Goal: Information Seeking & Learning: Learn about a topic

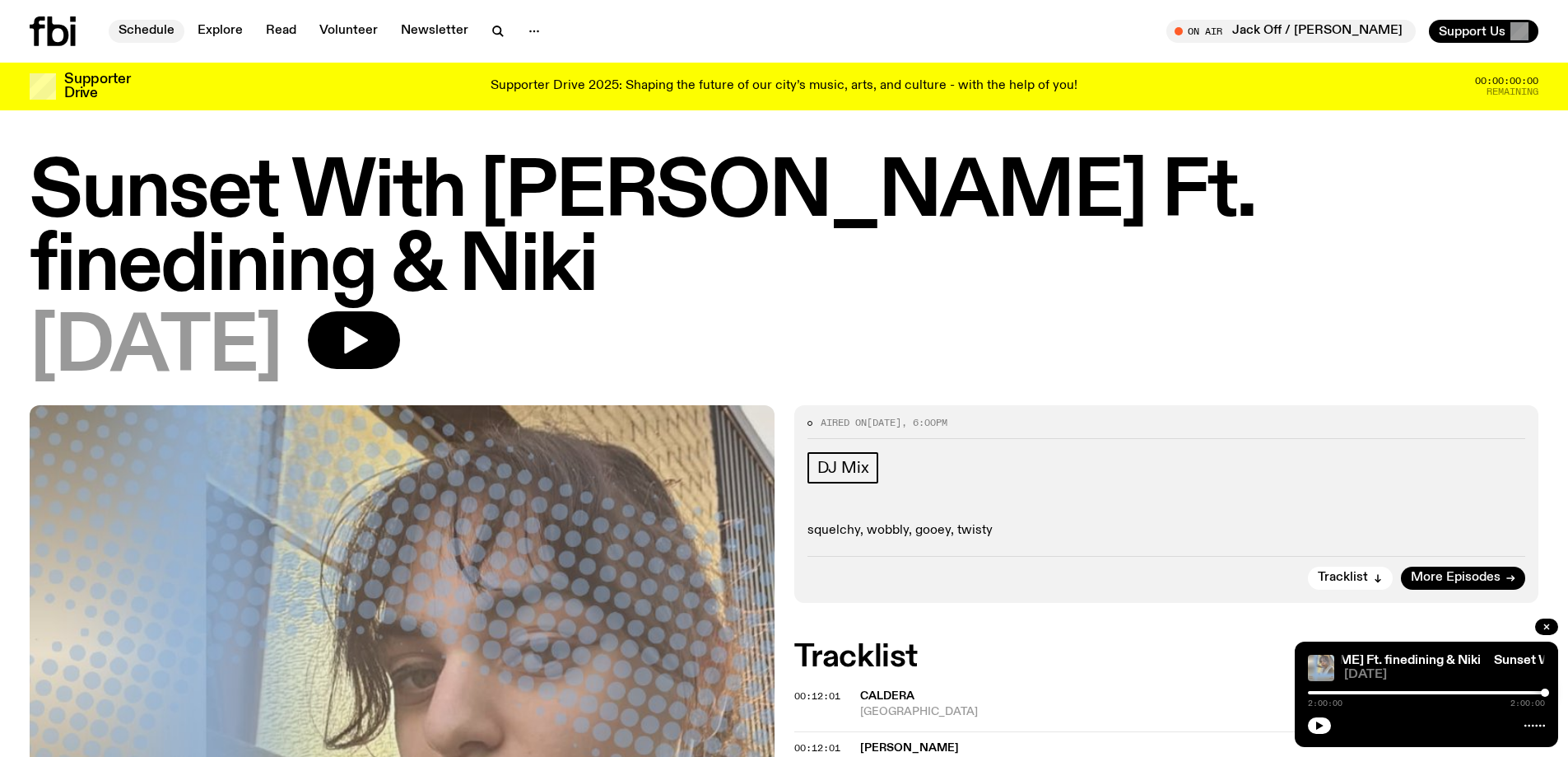
click at [156, 29] on link "Schedule" at bounding box center [146, 31] width 75 height 23
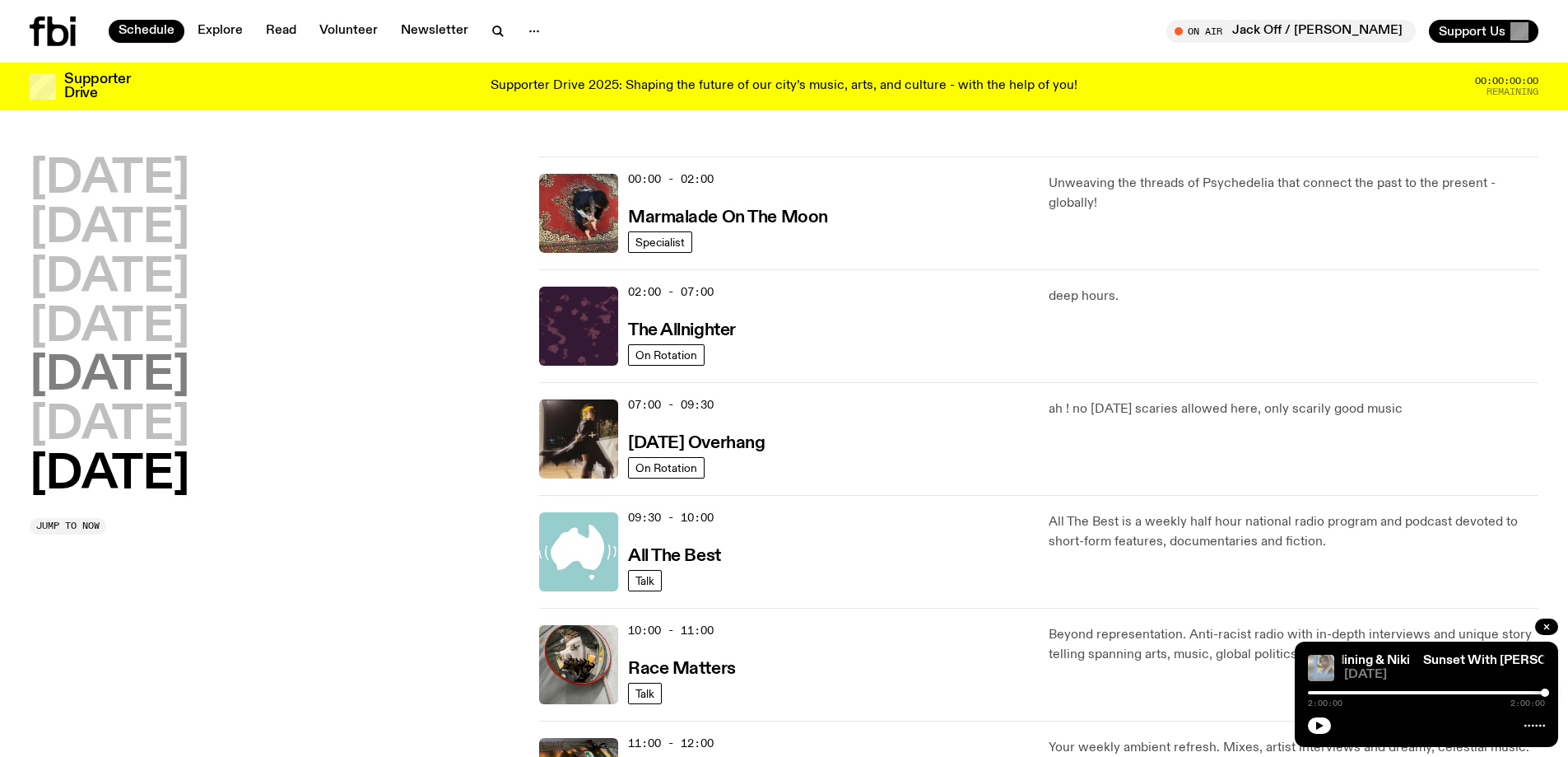
click at [108, 372] on h2 "[DATE]" at bounding box center [109, 376] width 160 height 46
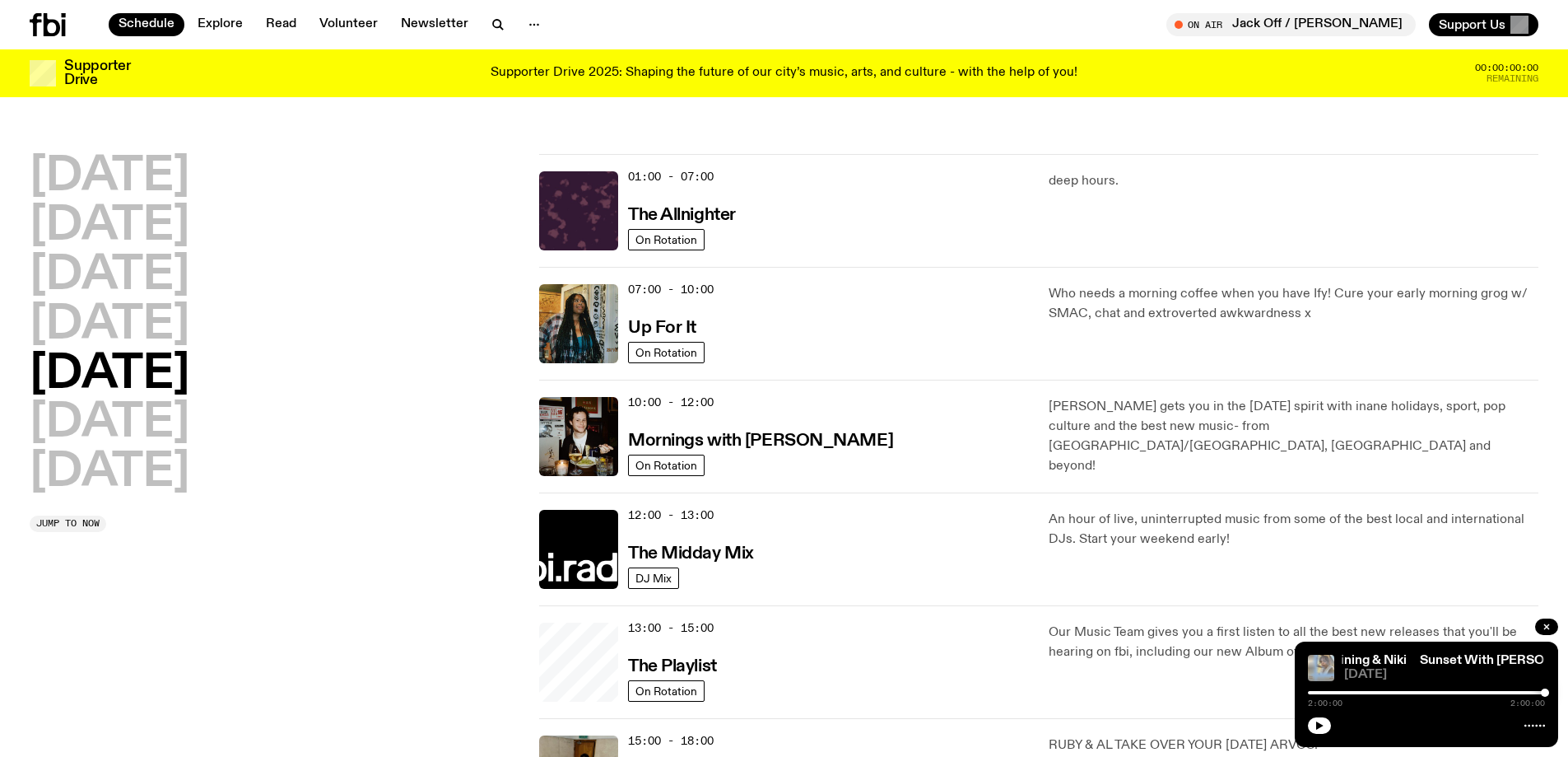
scroll to position [46, 0]
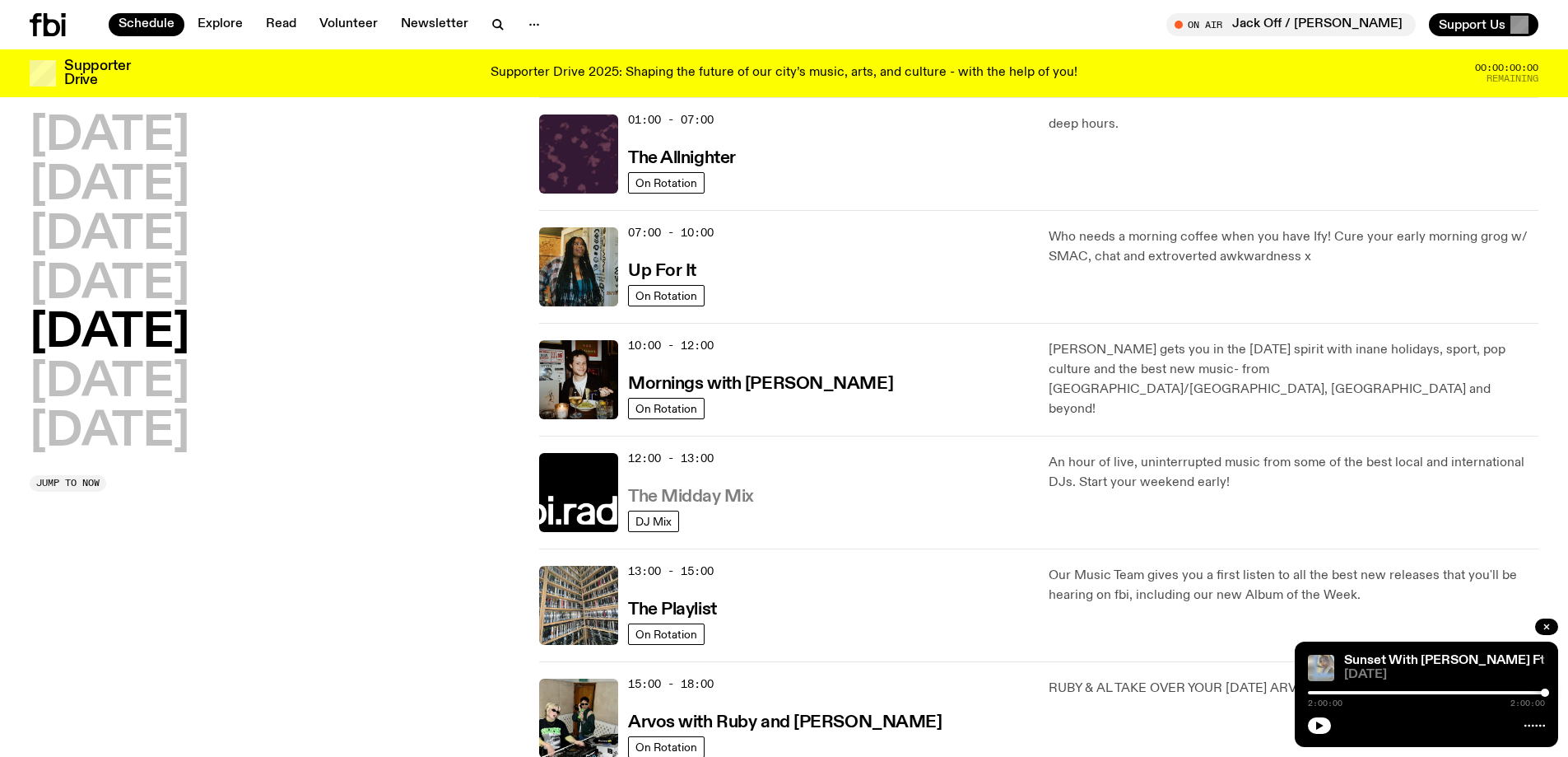
click at [704, 491] on h3 "The Midday Mix" at bounding box center [691, 497] width 126 height 17
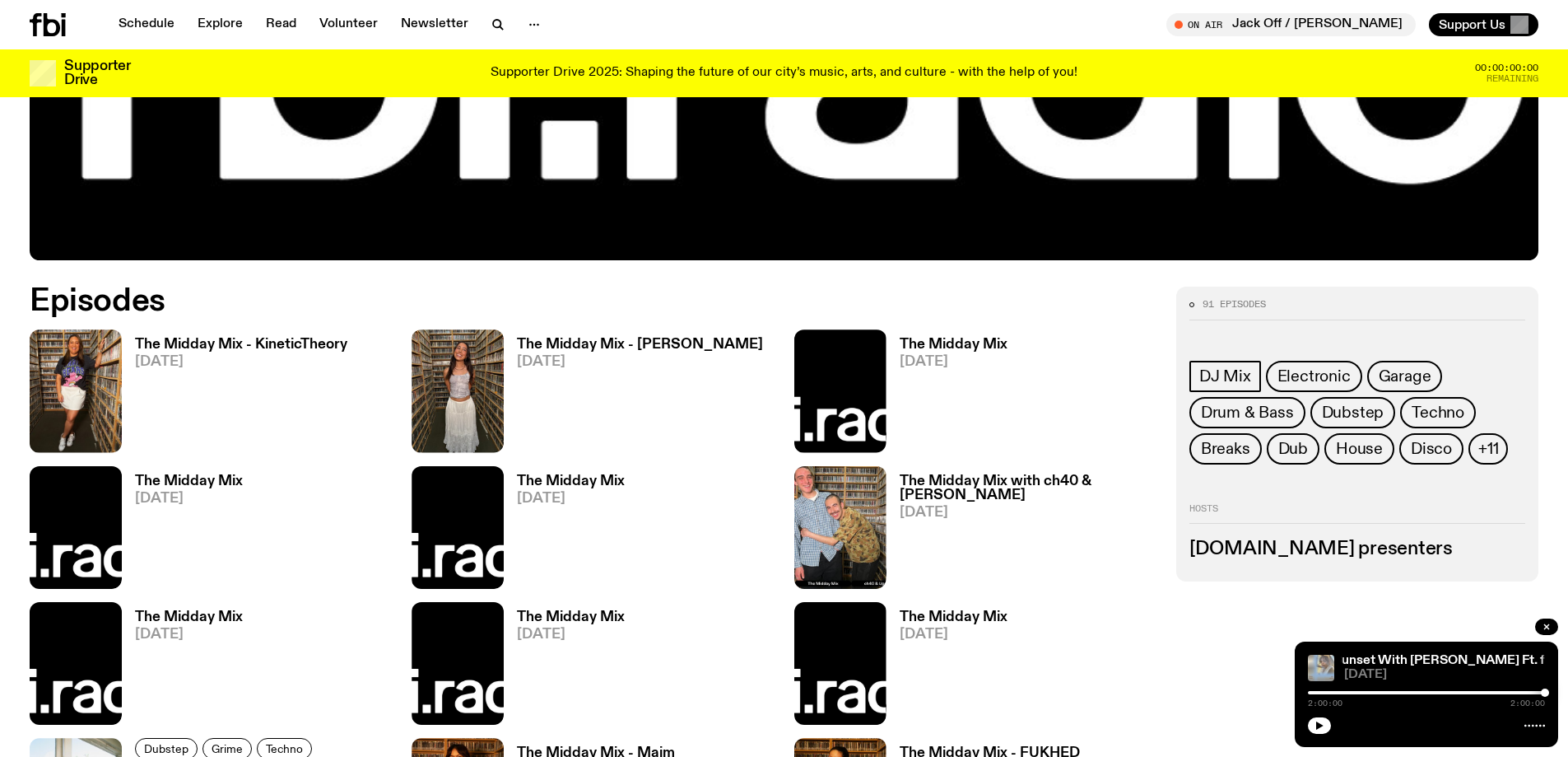
scroll to position [810, 0]
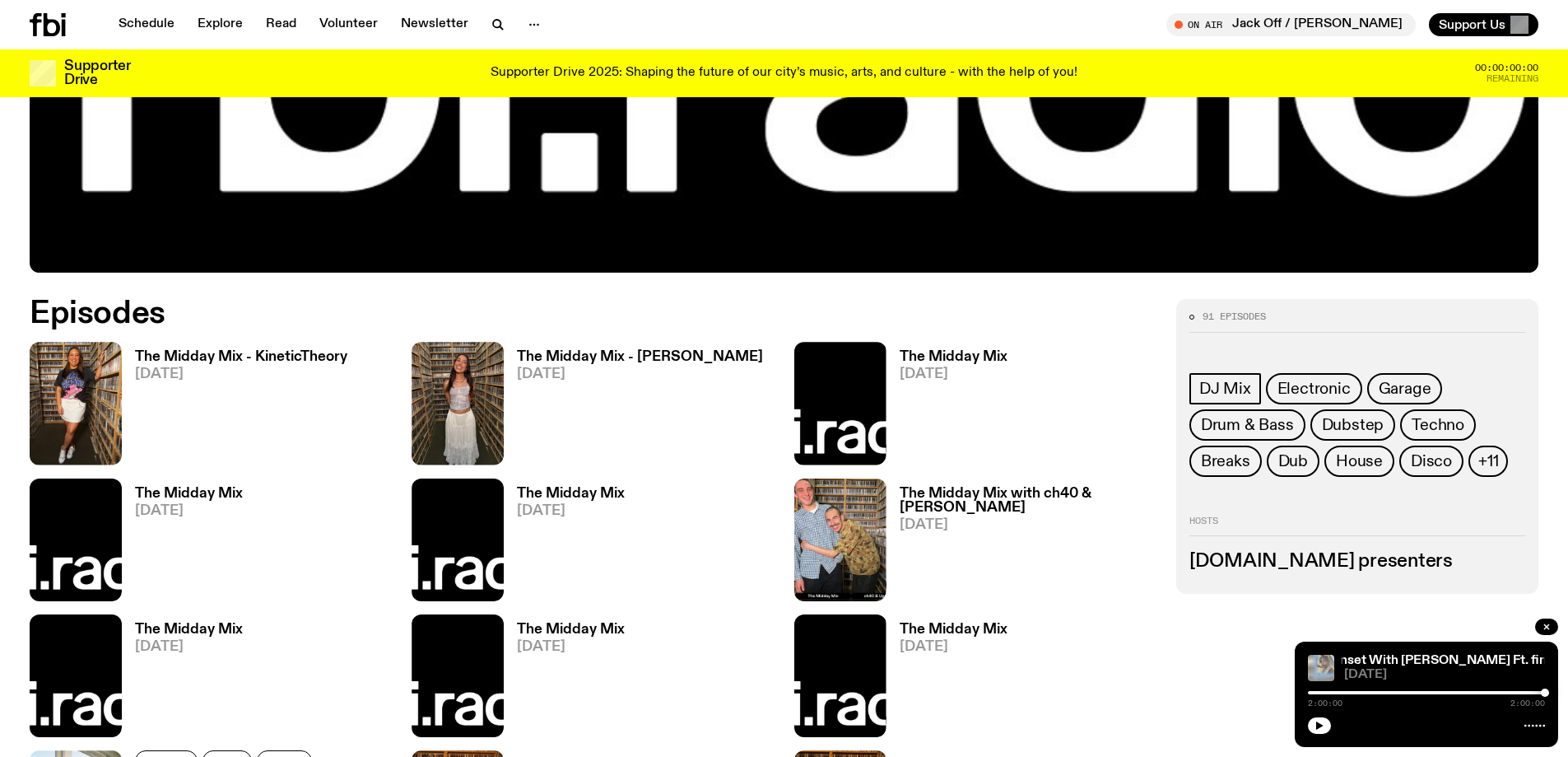
click at [301, 357] on h3 "The Midday Mix - KineticTheory" at bounding box center [241, 357] width 213 height 14
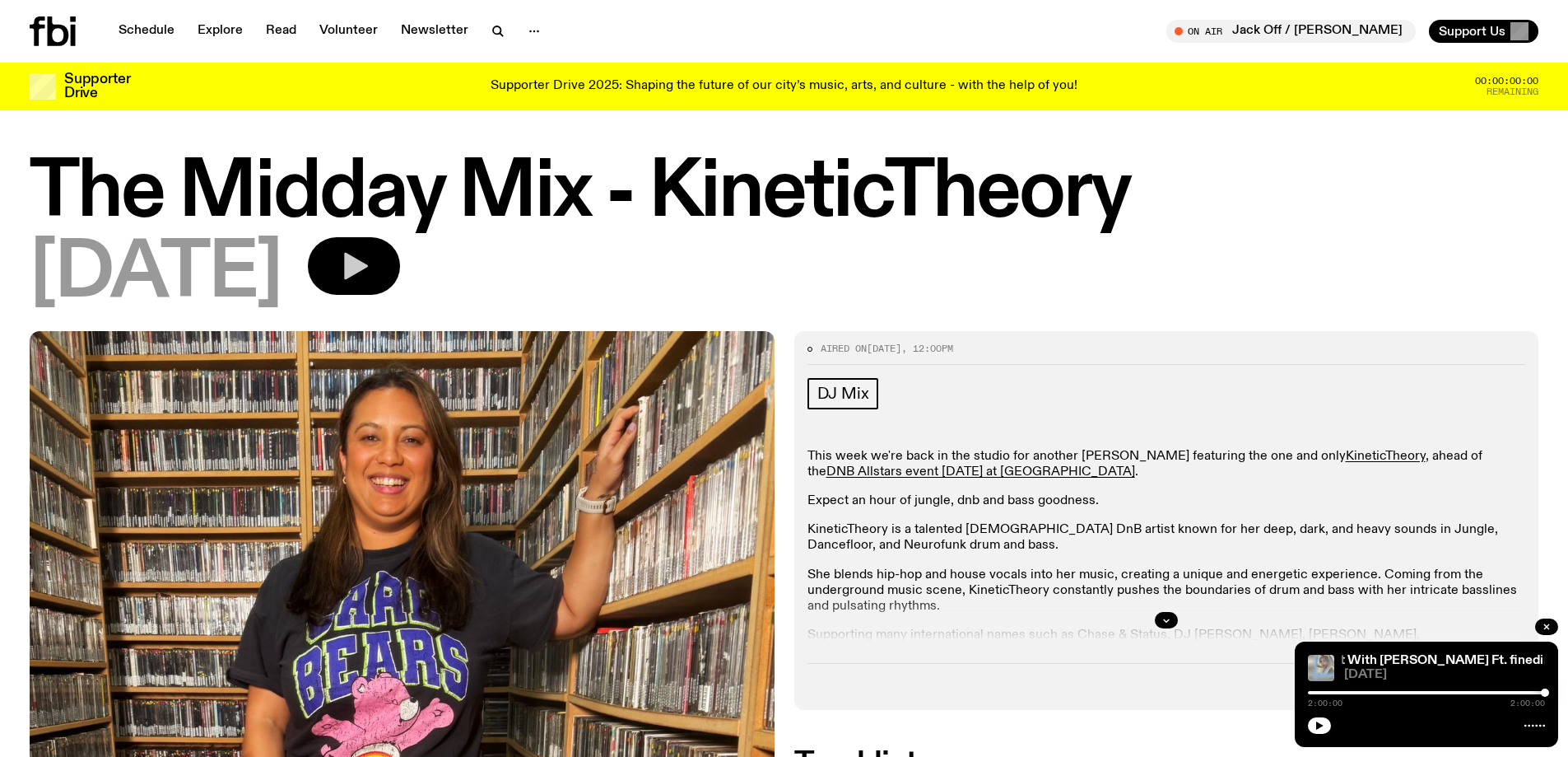
click at [370, 257] on icon "button" at bounding box center [354, 266] width 33 height 33
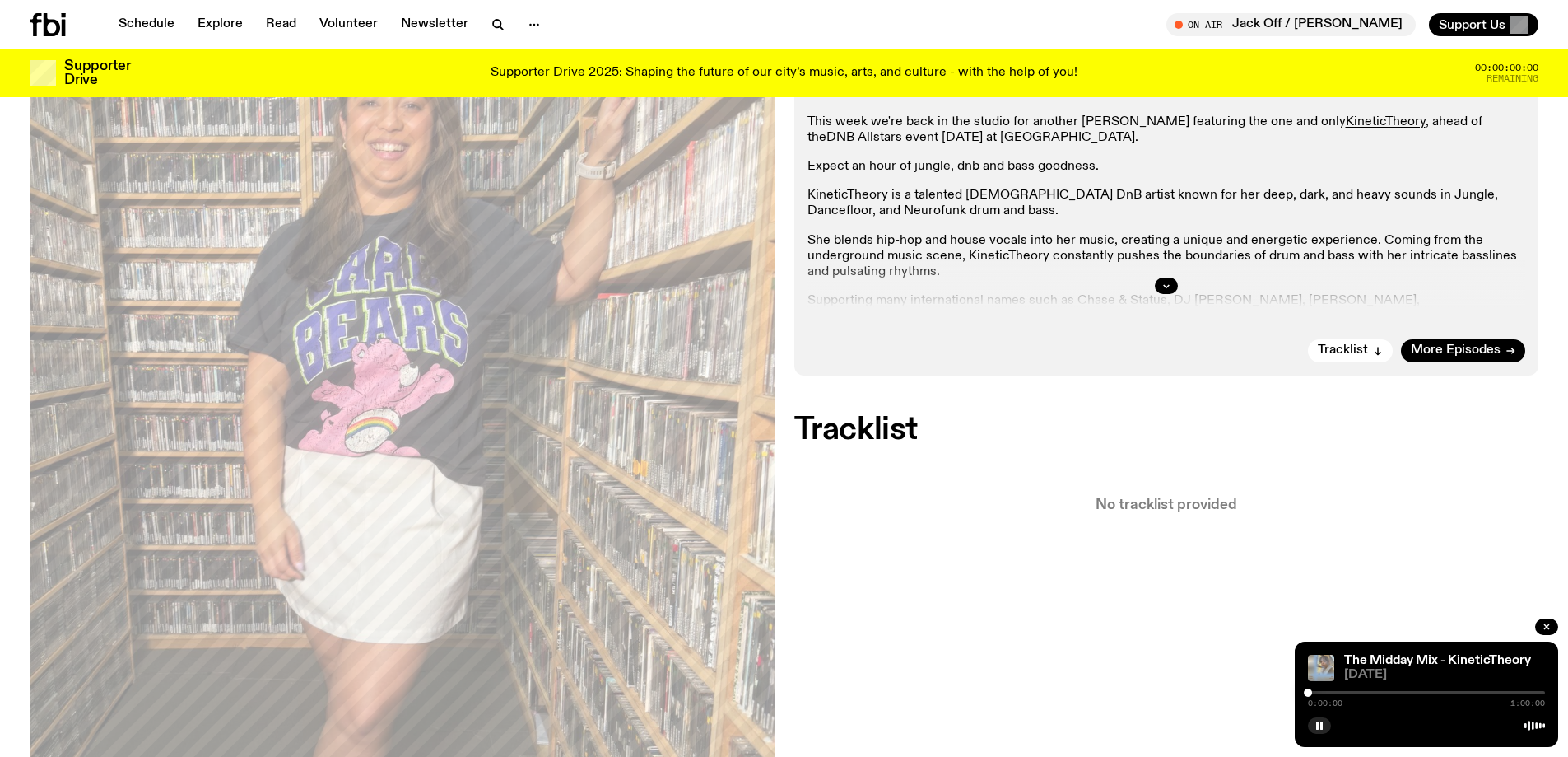
scroll to position [320, 0]
drag, startPoint x: 1309, startPoint y: 691, endPoint x: 1324, endPoint y: 692, distance: 15.0
click at [1324, 692] on div at bounding box center [1324, 692] width 8 height 8
drag, startPoint x: 1331, startPoint y: 692, endPoint x: 1383, endPoint y: 691, distance: 52.0
click at [1361, 693] on div at bounding box center [1360, 692] width 8 height 8
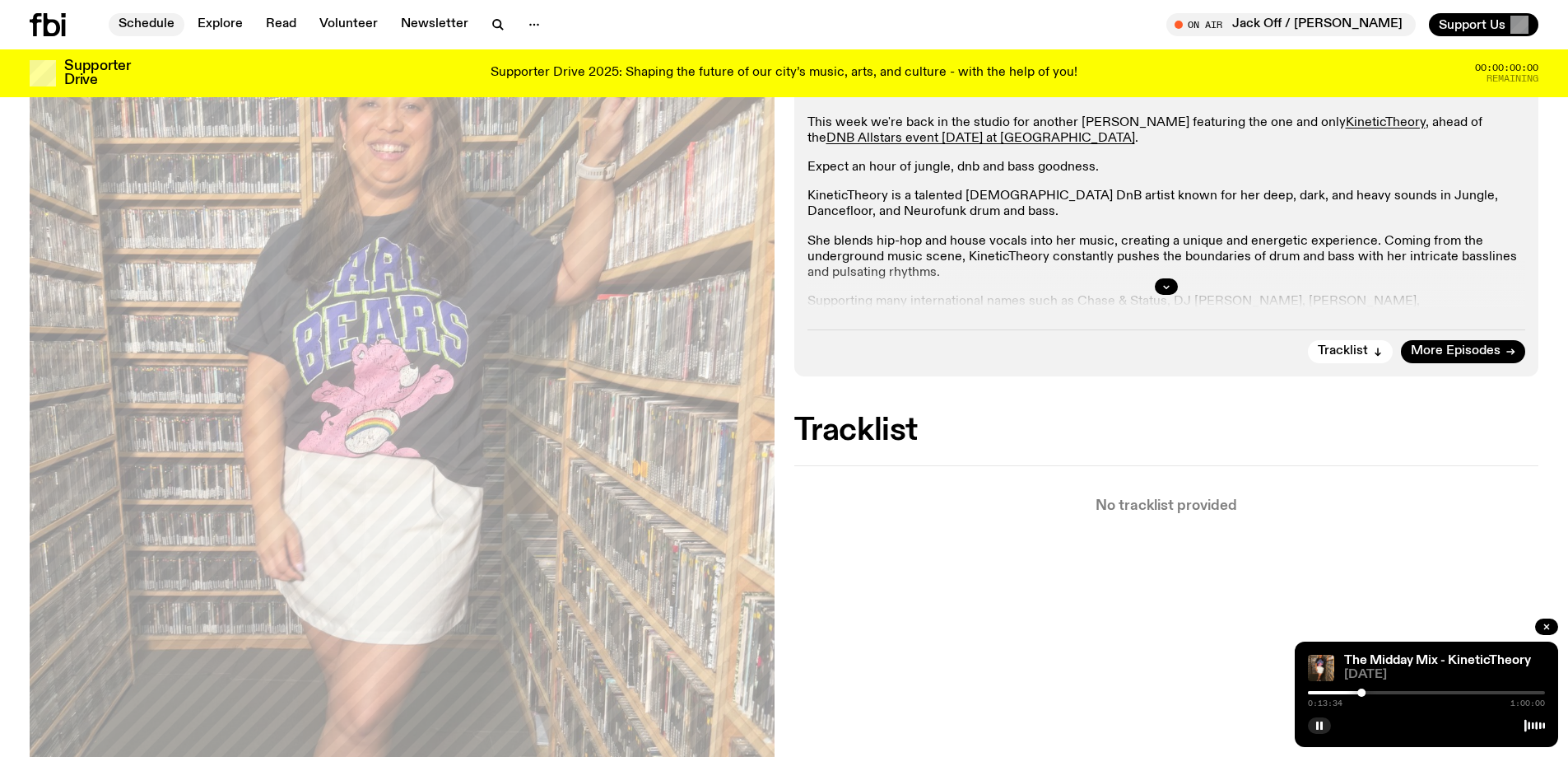
click at [124, 24] on link "Schedule" at bounding box center [146, 24] width 75 height 23
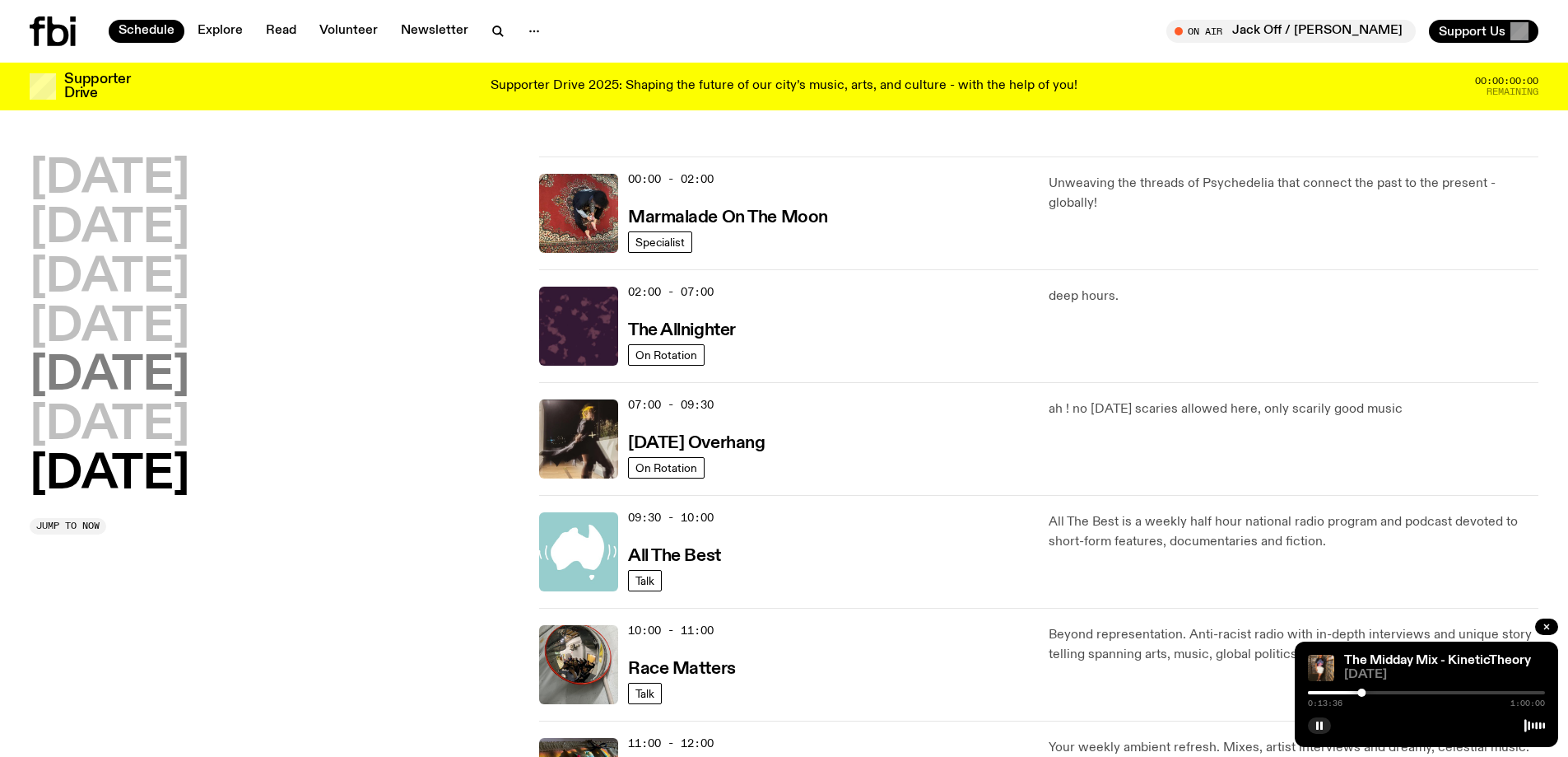
click at [136, 373] on h2 "[DATE]" at bounding box center [109, 376] width 160 height 46
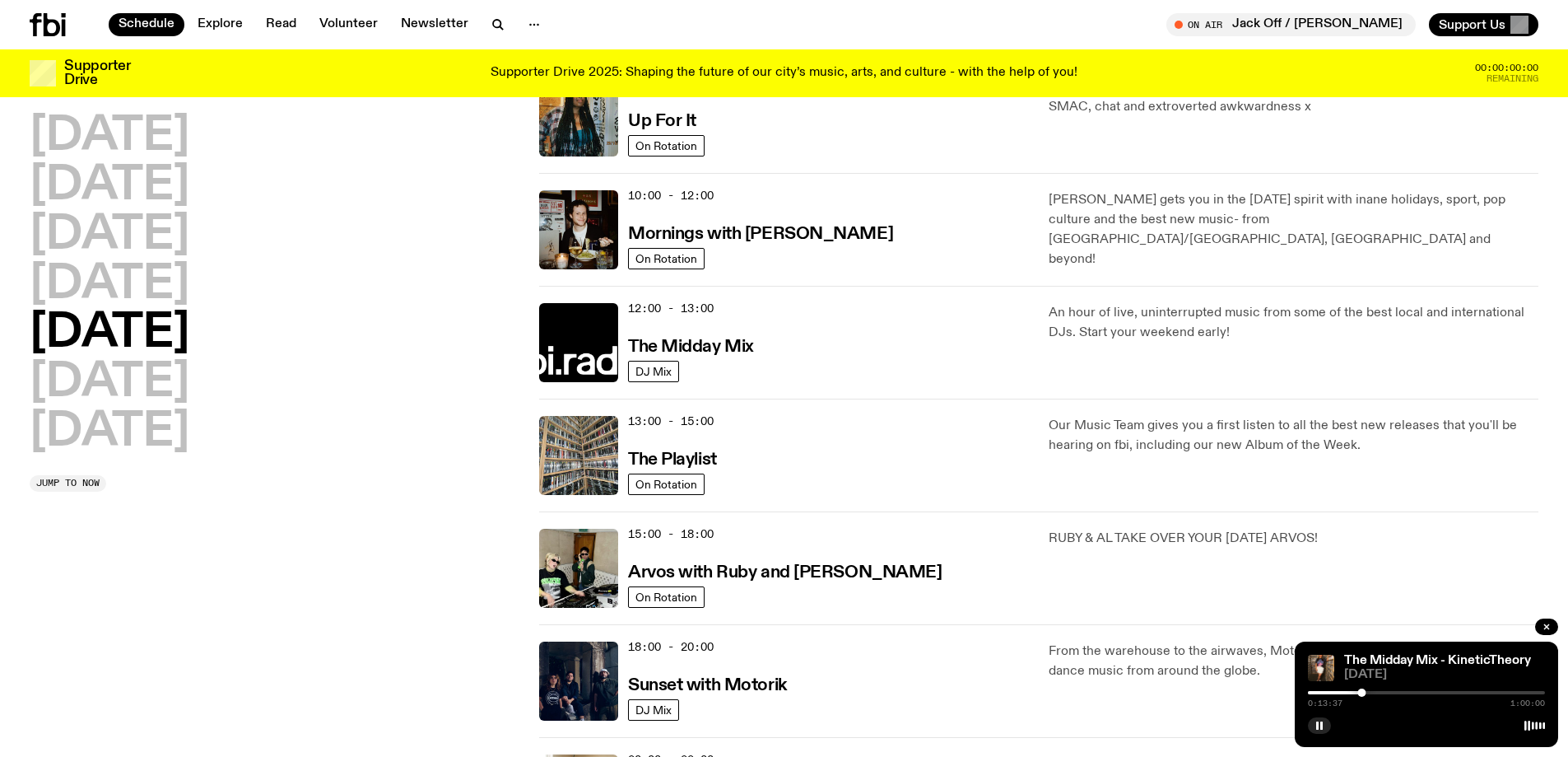
scroll to position [458, 0]
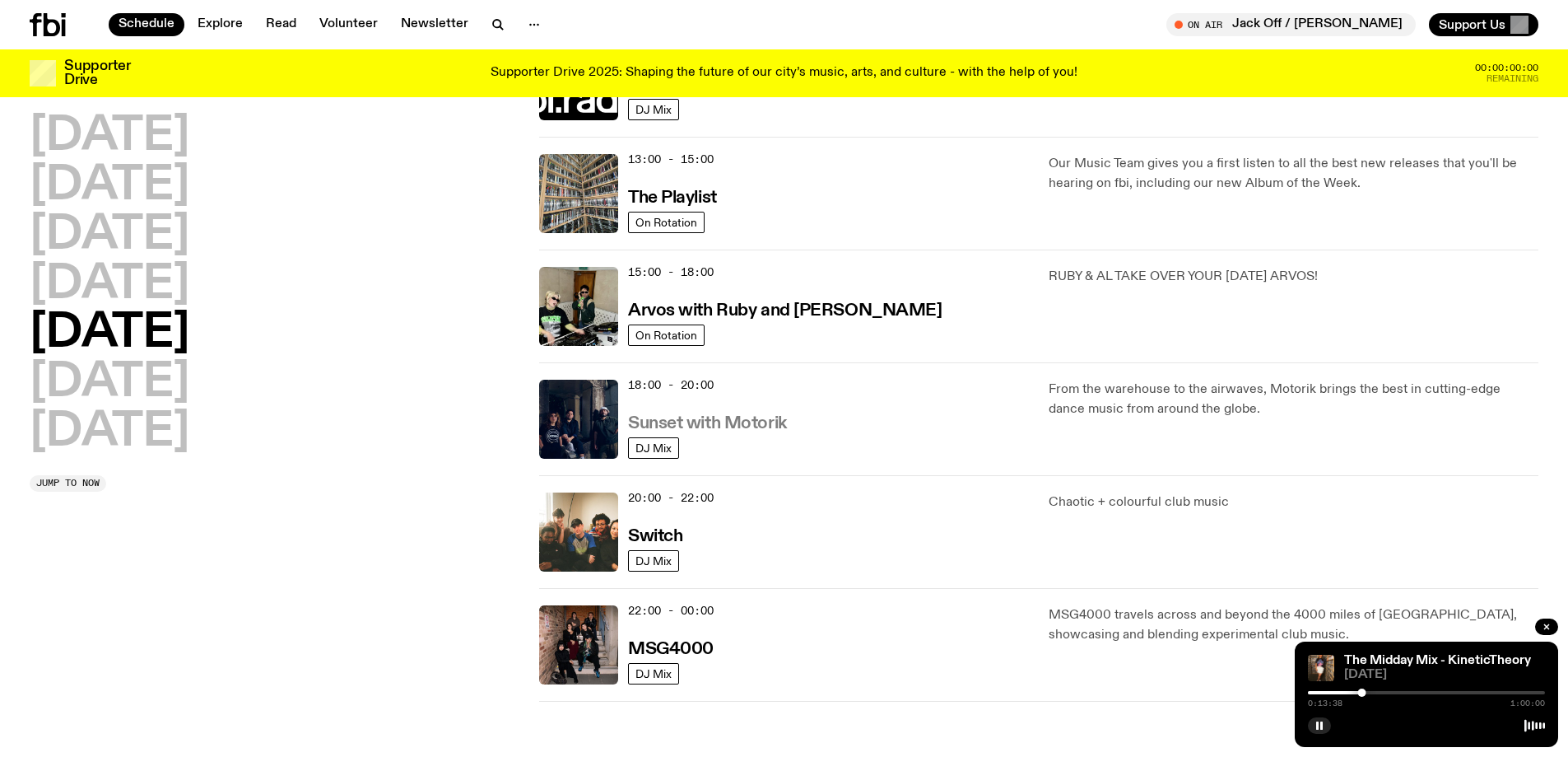
click at [689, 416] on h3 "Sunset with Motorik" at bounding box center [707, 424] width 159 height 17
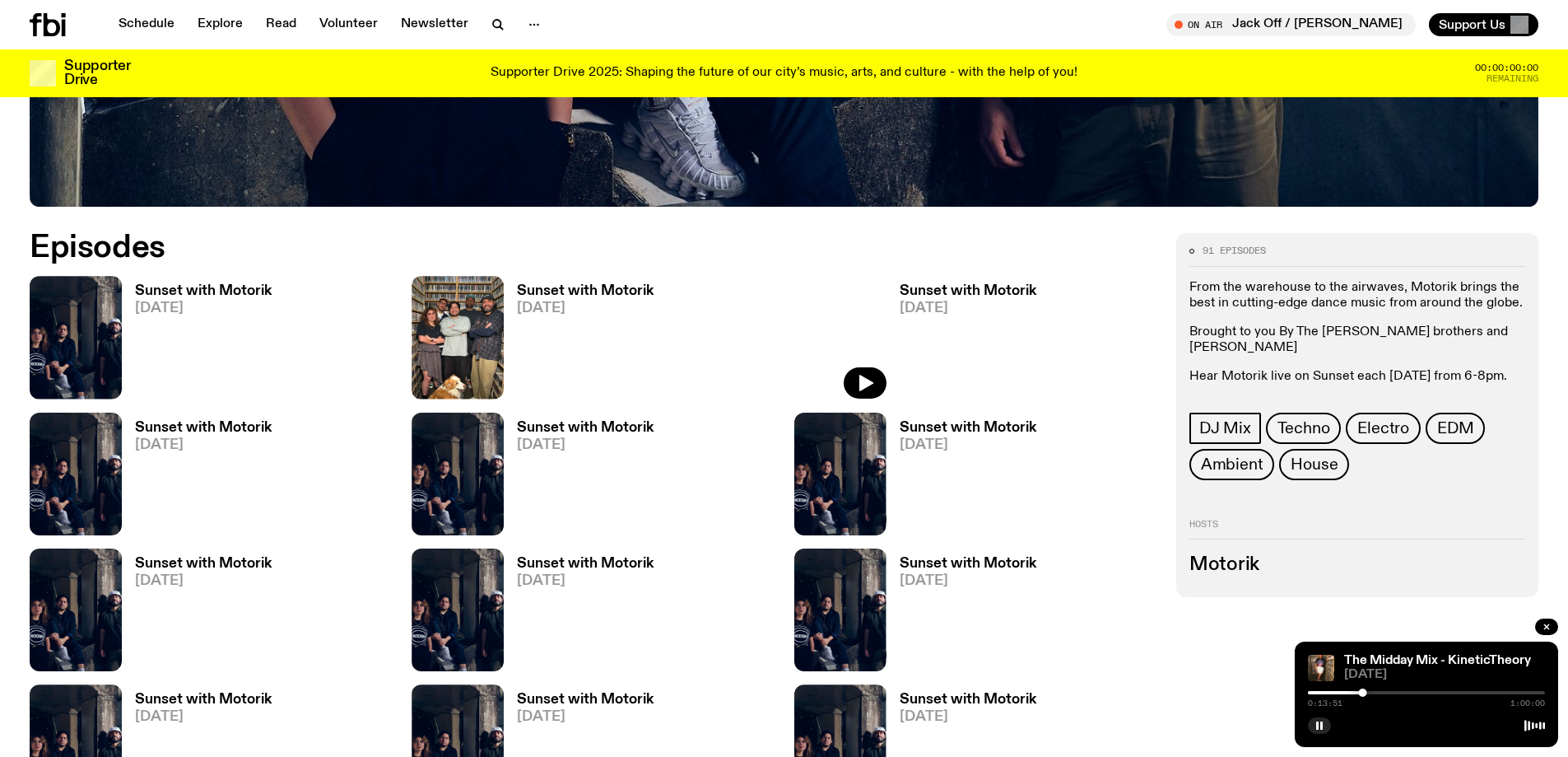
scroll to position [898, 0]
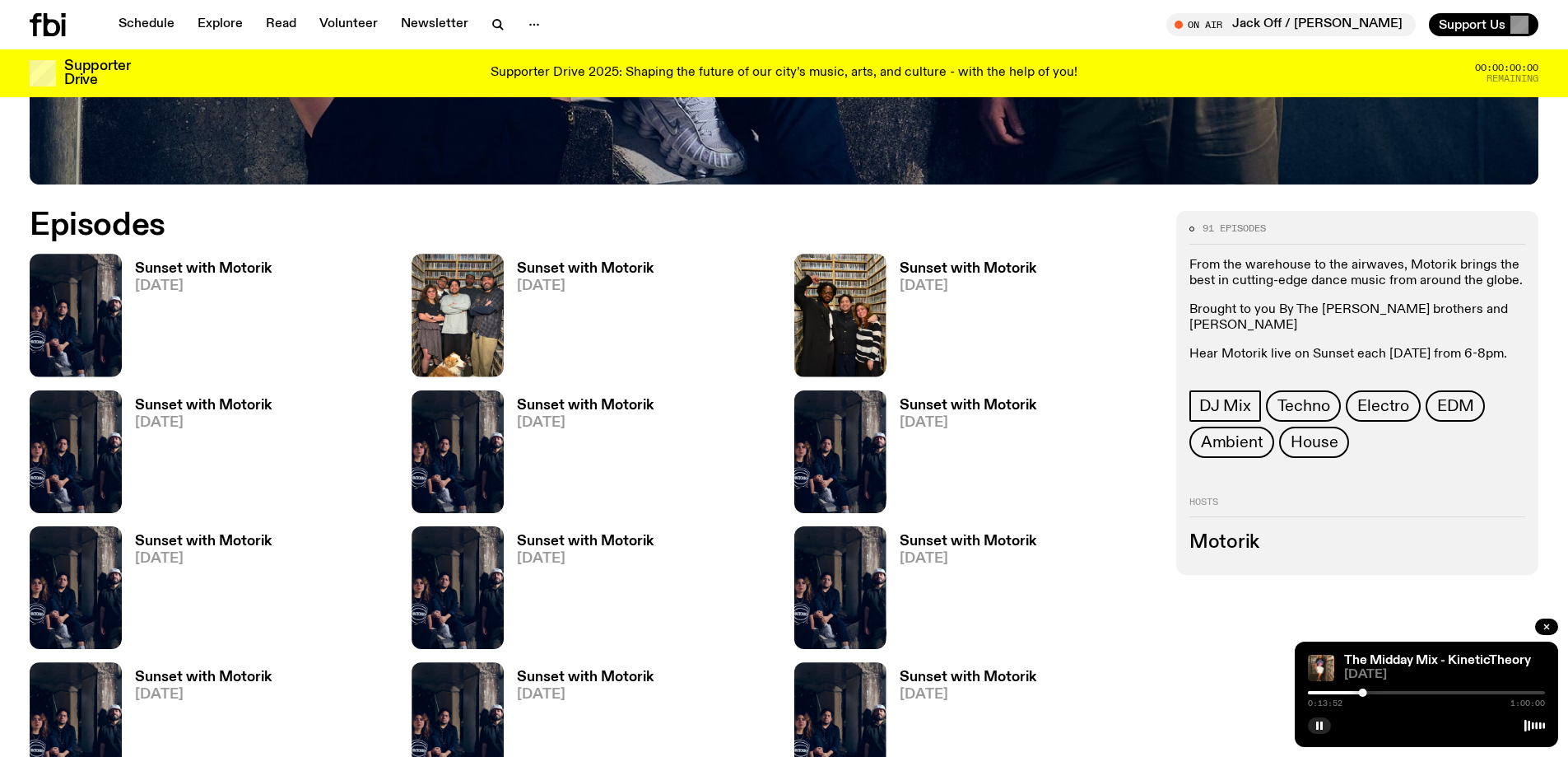
click at [226, 266] on h3 "Sunset with Motorik" at bounding box center [202, 268] width 136 height 14
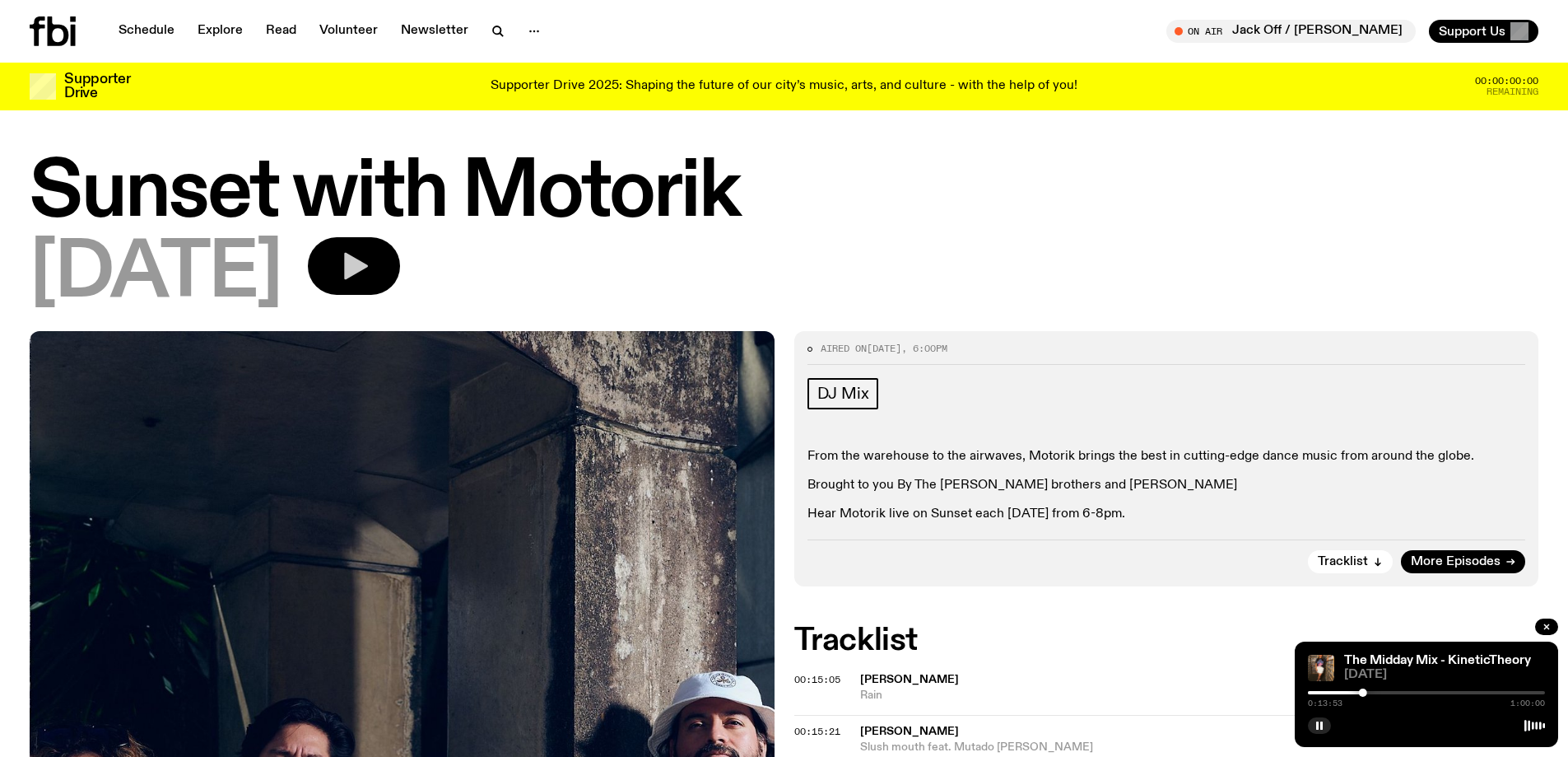
click at [368, 267] on icon "button" at bounding box center [356, 266] width 24 height 27
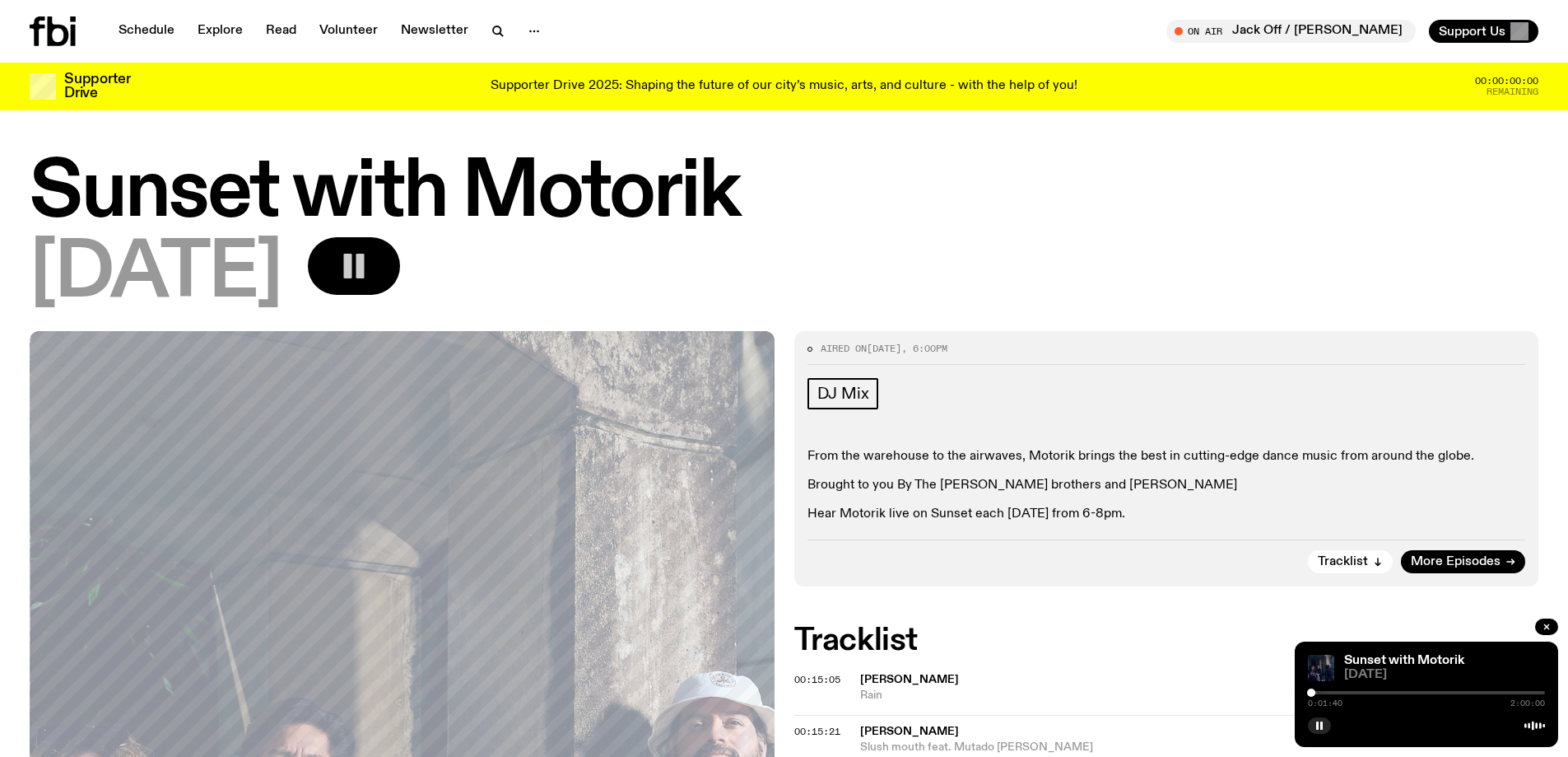
click at [1311, 692] on div at bounding box center [1311, 692] width 8 height 8
click at [1317, 692] on div at bounding box center [1317, 692] width 8 height 8
click at [1316, 692] on div at bounding box center [1316, 692] width 8 height 8
click at [370, 259] on icon "button" at bounding box center [354, 266] width 33 height 33
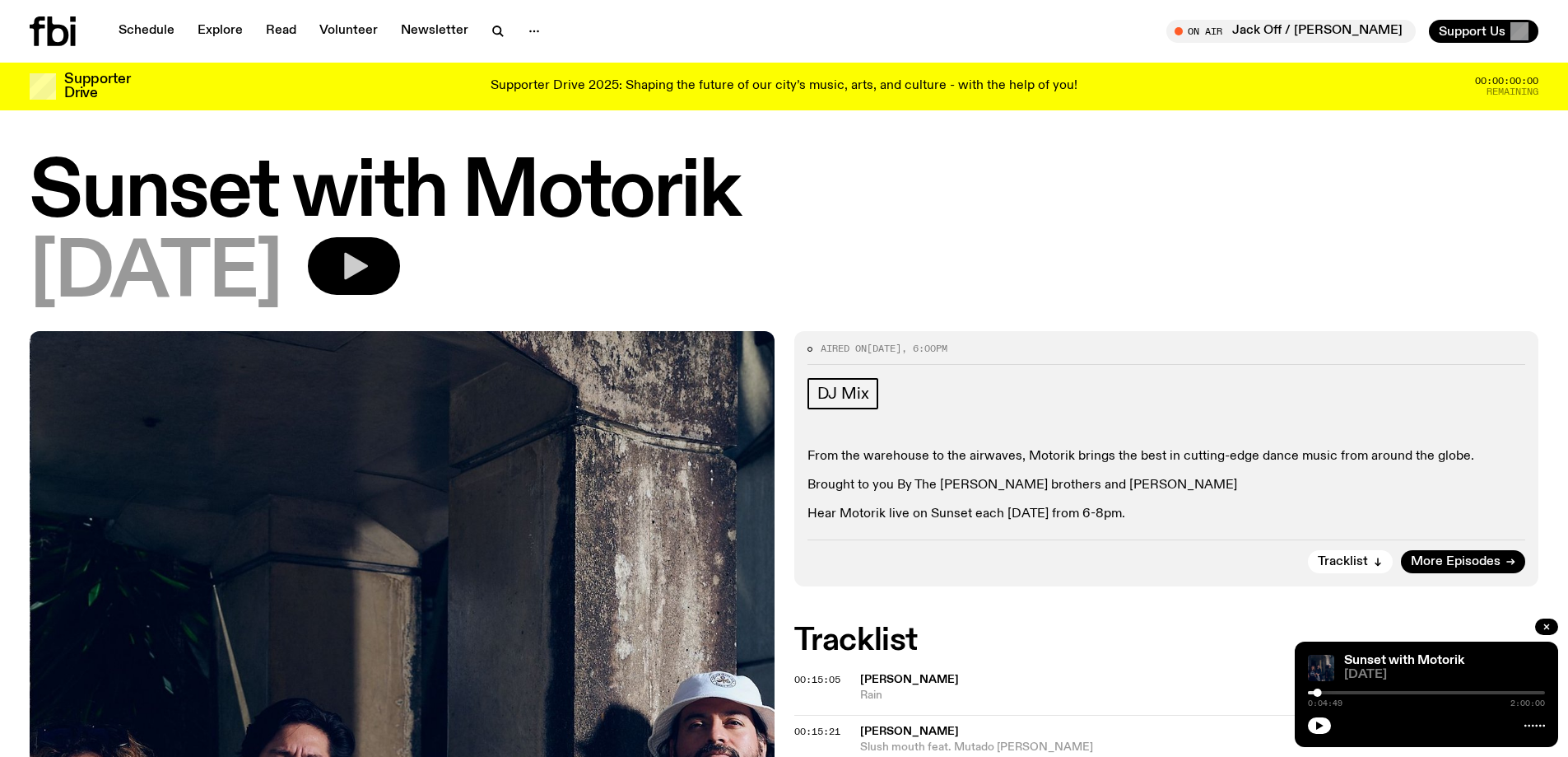
click at [368, 266] on icon "button" at bounding box center [356, 266] width 24 height 27
